Goal: Transaction & Acquisition: Purchase product/service

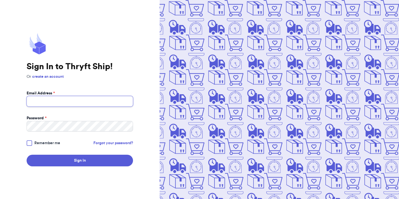
type input "[EMAIL_ADDRESS][DOMAIN_NAME]"
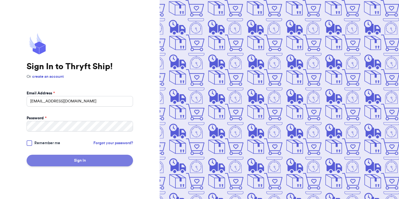
click at [68, 160] on button "Sign In" at bounding box center [80, 161] width 106 height 12
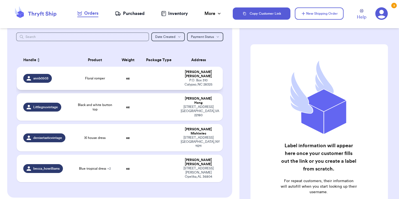
scroll to position [67, 0]
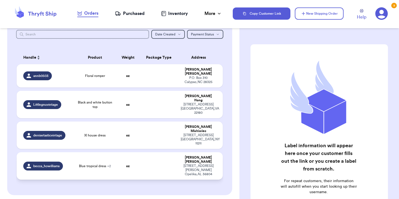
click at [119, 152] on td "oz" at bounding box center [127, 165] width 25 height 27
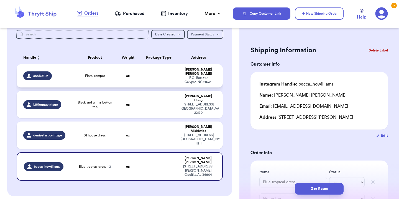
click at [112, 75] on td "Floral romper" at bounding box center [94, 75] width 41 height 23
type input "Floral romper"
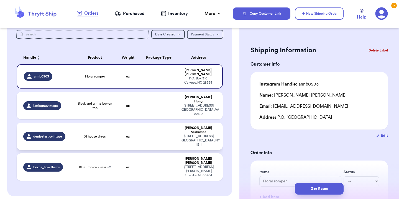
click at [110, 134] on div "Xl house dress" at bounding box center [95, 136] width 35 height 4
type input "Xl house dress"
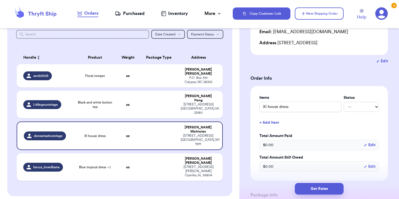
scroll to position [86, 0]
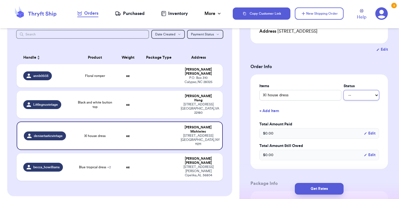
select select "paid"
click at [298, 106] on button "+ Add Item" at bounding box center [319, 111] width 124 height 12
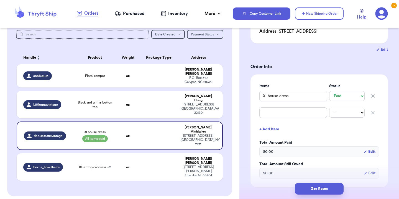
click at [373, 112] on icon "button" at bounding box center [373, 113] width 6 height 6
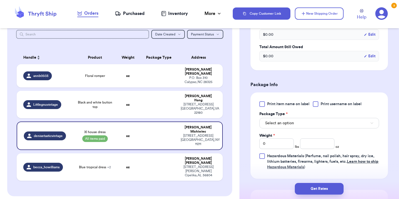
scroll to position [195, 0]
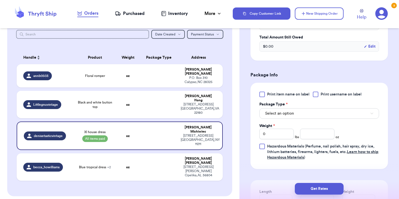
click at [302, 115] on button "Select an option" at bounding box center [319, 113] width 120 height 11
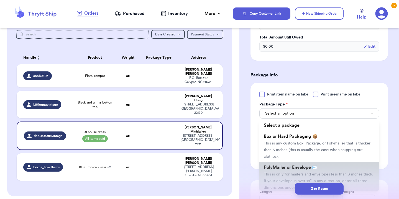
click at [296, 169] on span "PolyMailer or Envelope ✉️" at bounding box center [291, 167] width 54 height 4
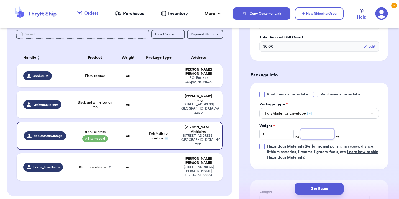
click at [314, 135] on input "number" at bounding box center [317, 134] width 34 height 11
type input "7"
click at [378, 123] on div "Print item name on label Print username on label Package Type * PolyMailer or E…" at bounding box center [319, 126] width 120 height 69
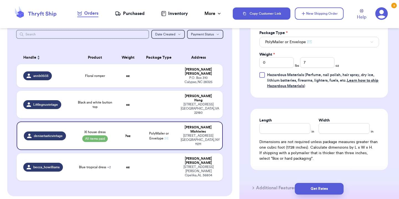
scroll to position [266, 0]
click at [286, 129] on input "Length" at bounding box center [284, 128] width 51 height 11
type input "10"
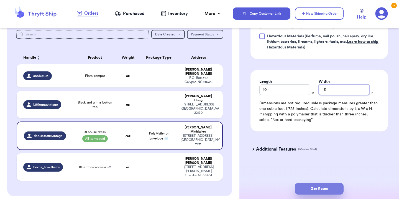
scroll to position [306, 0]
type input "13"
click at [317, 192] on button "Get Rates" at bounding box center [319, 189] width 49 height 12
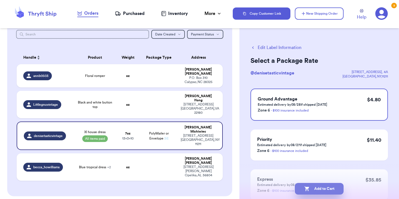
click at [312, 190] on button "Add to Cart" at bounding box center [319, 189] width 49 height 12
checkbox input "true"
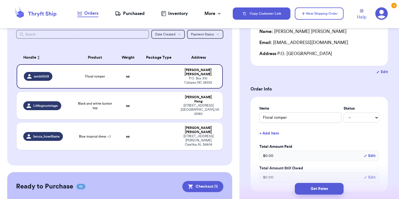
scroll to position [97, 0]
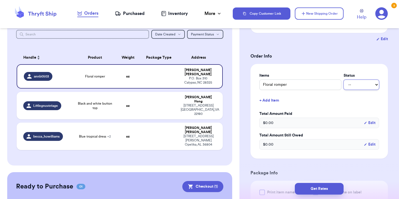
select select "paid"
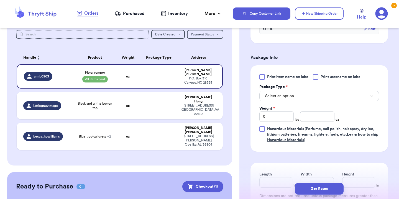
scroll to position [221, 0]
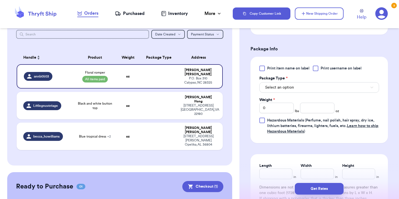
click at [289, 83] on div "Select an option" at bounding box center [319, 87] width 120 height 12
click at [288, 90] on span "Select an option" at bounding box center [279, 88] width 29 height 6
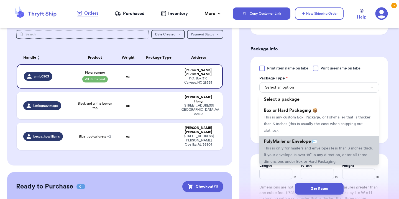
click at [291, 144] on span "PolyMailer or Envelope ✉️" at bounding box center [291, 141] width 54 height 4
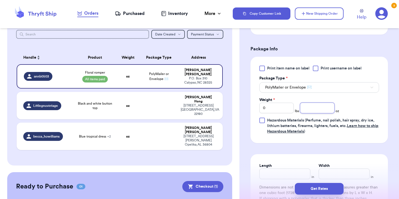
click at [319, 105] on input "number" at bounding box center [317, 108] width 34 height 11
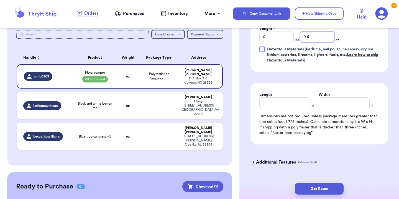
scroll to position [296, 0]
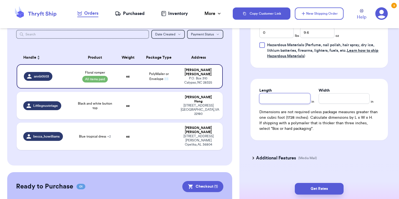
click at [294, 97] on input "Length" at bounding box center [284, 98] width 51 height 11
click at [310, 34] on input "9.6" at bounding box center [317, 32] width 34 height 11
type input "13"
click at [284, 97] on input "Length" at bounding box center [284, 98] width 51 height 11
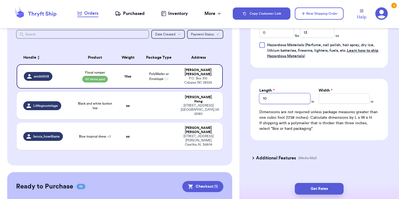
type input "10"
type input "13"
click at [326, 179] on div "Get Rates" at bounding box center [318, 189] width 159 height 20
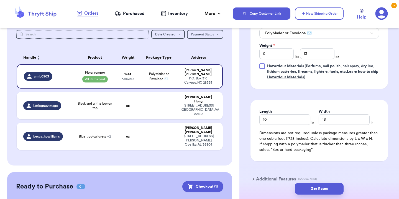
scroll to position [272, 0]
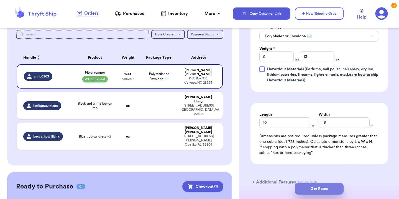
click at [319, 191] on button "Get Rates" at bounding box center [319, 189] width 49 height 12
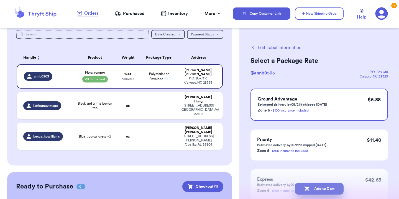
click at [319, 183] on button "Add to Cart" at bounding box center [319, 189] width 49 height 12
checkbox input "true"
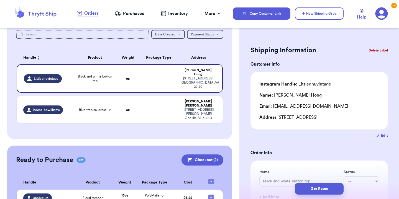
click at [108, 0] on header "Orders Purchased Inventory More Stats Completed Orders Payments Payouts Copy Cu…" at bounding box center [199, 14] width 399 height 28
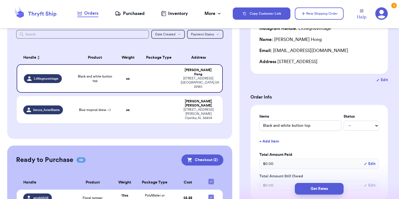
scroll to position [62, 0]
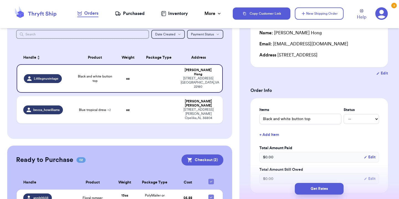
click at [367, 117] on div "Black and white button top -- Paid Owes" at bounding box center [319, 119] width 120 height 11
select select "paid"
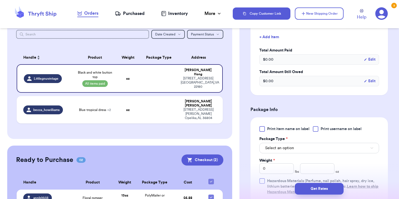
scroll to position [0, 0]
click at [309, 148] on button "Select an option" at bounding box center [319, 148] width 120 height 11
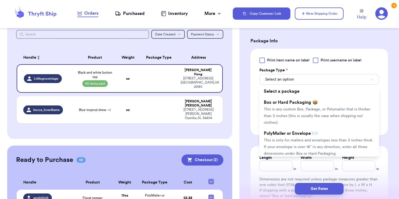
scroll to position [230, 0]
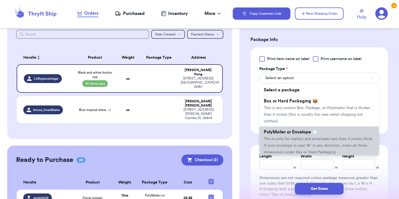
click at [309, 139] on span "This is only for mailers and envelopes less than 3 inches thick. If your envelo…" at bounding box center [318, 145] width 109 height 17
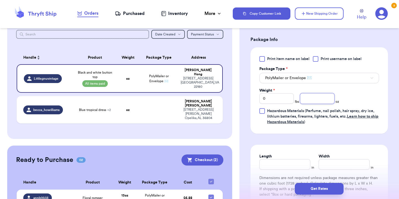
click at [319, 100] on input "number" at bounding box center [317, 98] width 34 height 11
type input "9"
click at [285, 163] on input "Length" at bounding box center [284, 164] width 51 height 11
type input "10"
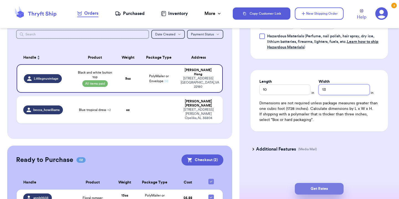
type input "13"
click at [324, 186] on button "Get Rates" at bounding box center [319, 189] width 49 height 12
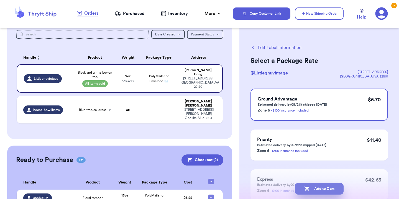
click at [328, 190] on button "Add to Cart" at bounding box center [319, 189] width 49 height 12
checkbox input "true"
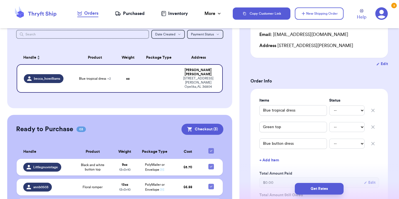
scroll to position [72, 0]
select select "paid"
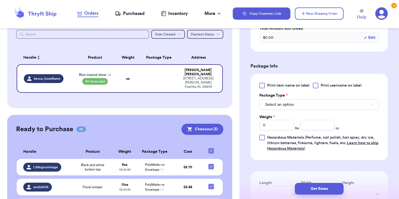
scroll to position [250, 0]
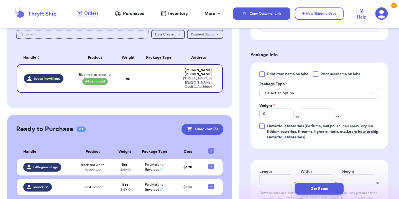
click at [280, 95] on span "Select an option" at bounding box center [279, 94] width 29 height 6
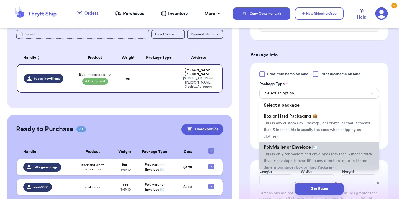
click at [291, 160] on li "PolyMailer or Envelope ✉️ This is only for mailers and envelopes less than 3 in…" at bounding box center [319, 157] width 120 height 31
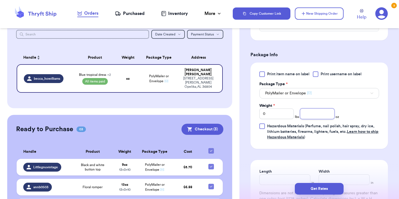
click at [304, 116] on input "number" at bounding box center [317, 114] width 34 height 11
type input "20"
type input "10"
type input "13"
click at [322, 192] on button "Get Rates" at bounding box center [319, 189] width 49 height 12
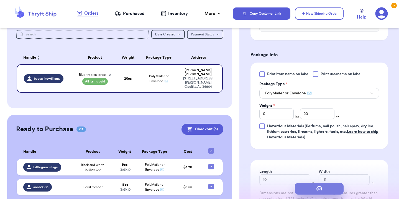
type input "1"
type input "4"
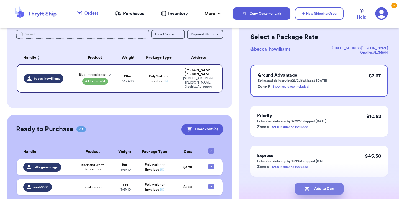
scroll to position [35, 0]
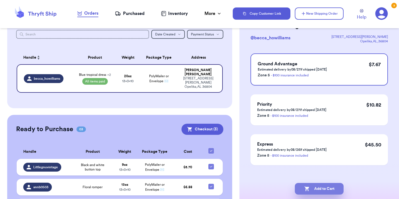
click at [313, 186] on button "Add to Cart" at bounding box center [319, 189] width 49 height 12
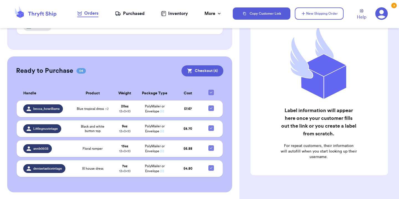
scroll to position [112, 0]
click at [204, 71] on button "Checkout ( 4 )" at bounding box center [202, 71] width 42 height 11
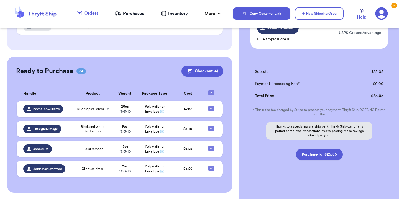
scroll to position [169, 0]
click at [319, 151] on button "Purchase for $25.05" at bounding box center [319, 155] width 47 height 12
checkbox input "false"
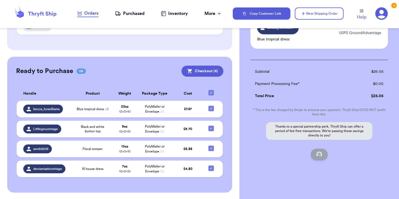
checkbox input "false"
checkbox input "true"
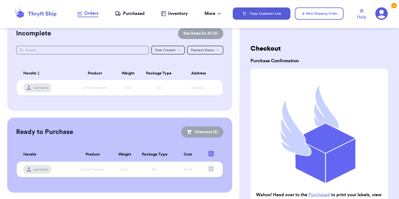
scroll to position [0, 0]
click at [129, 16] on div "Purchased" at bounding box center [130, 13] width 30 height 7
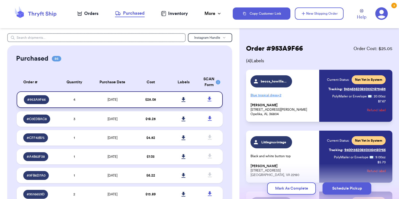
click at [184, 102] on icon at bounding box center [183, 99] width 4 height 5
click at [7, 22] on header "Orders Purchased Inventory More Stats Completed Orders Payments Payouts Copy Cu…" at bounding box center [199, 14] width 399 height 28
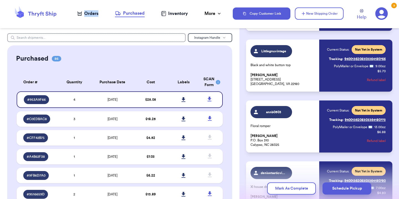
scroll to position [95, 0]
